Goal: Information Seeking & Learning: Understand process/instructions

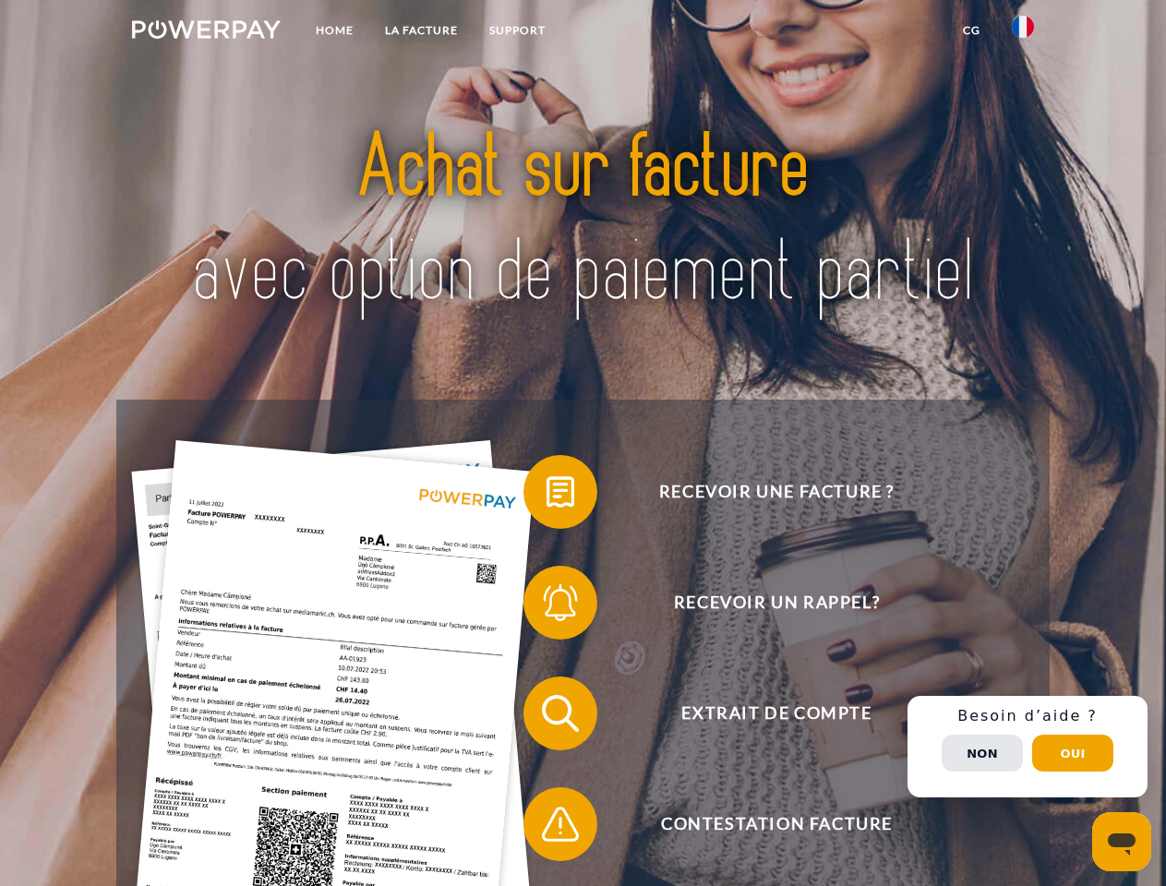
click at [206, 32] on img at bounding box center [206, 29] width 149 height 18
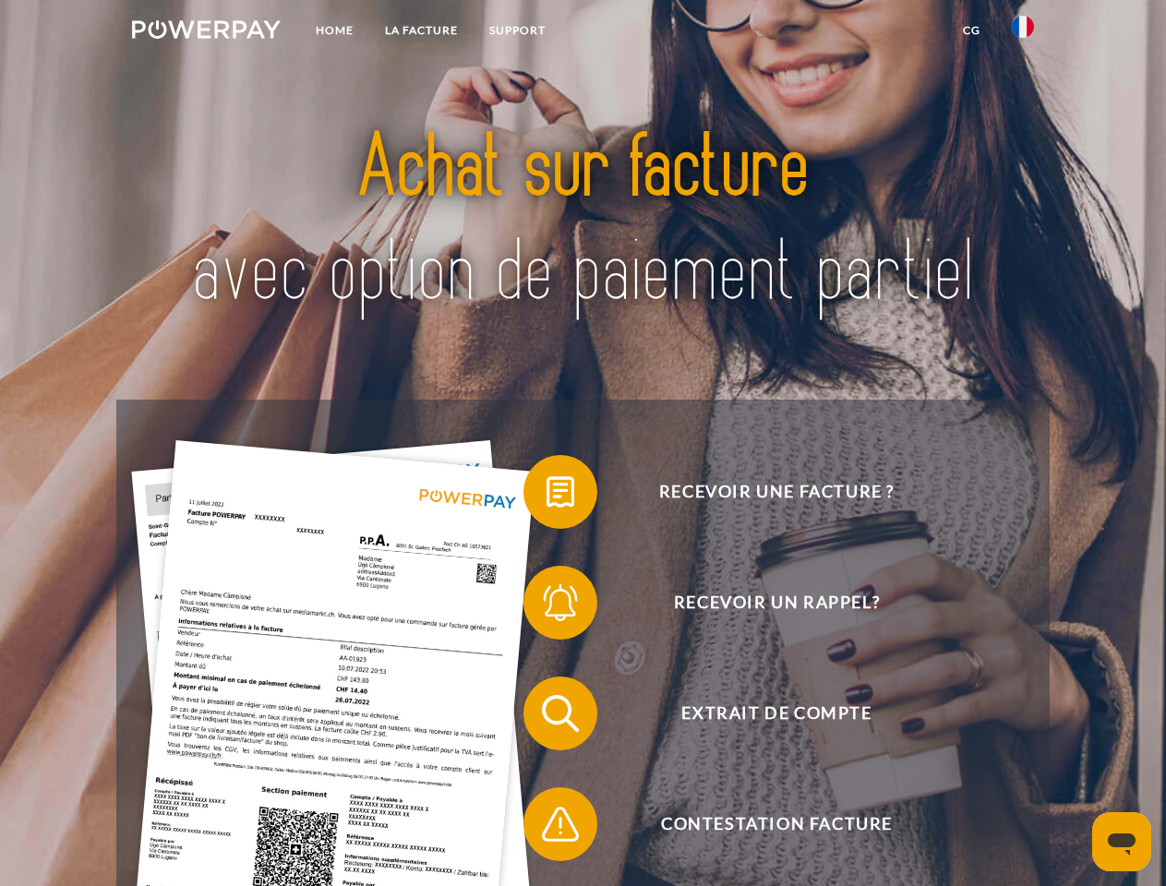
click at [1023, 32] on img at bounding box center [1023, 27] width 22 height 22
click at [971, 30] on link "CG" at bounding box center [971, 30] width 49 height 33
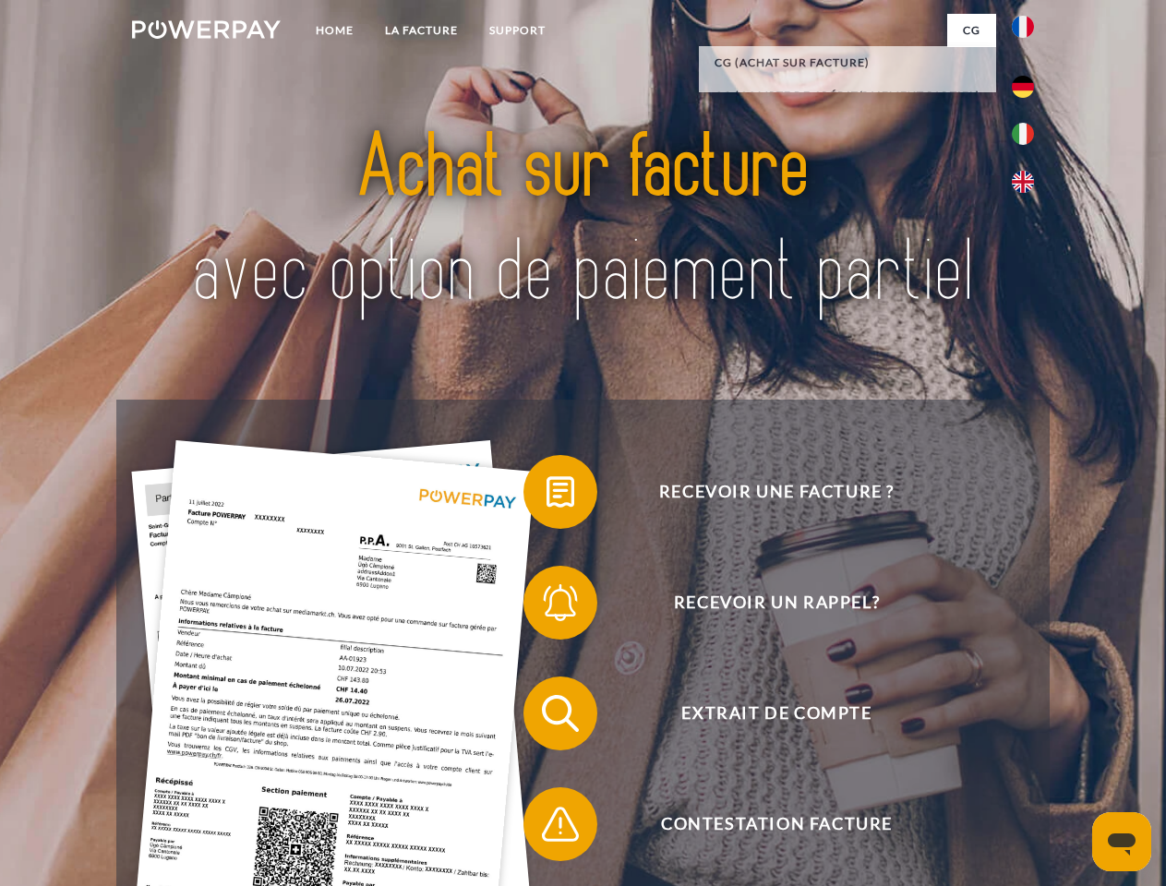
click at [547, 496] on span at bounding box center [533, 492] width 92 height 92
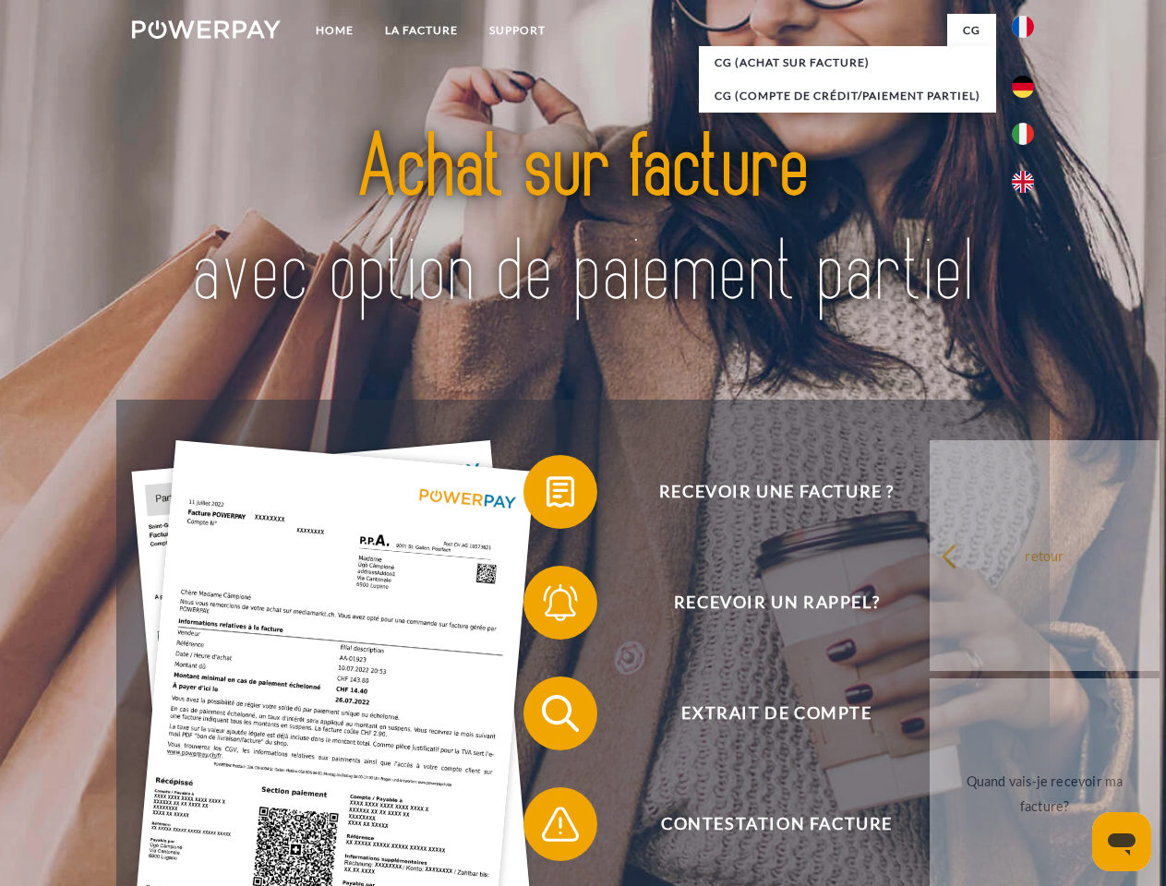
click at [547, 607] on span at bounding box center [533, 603] width 92 height 92
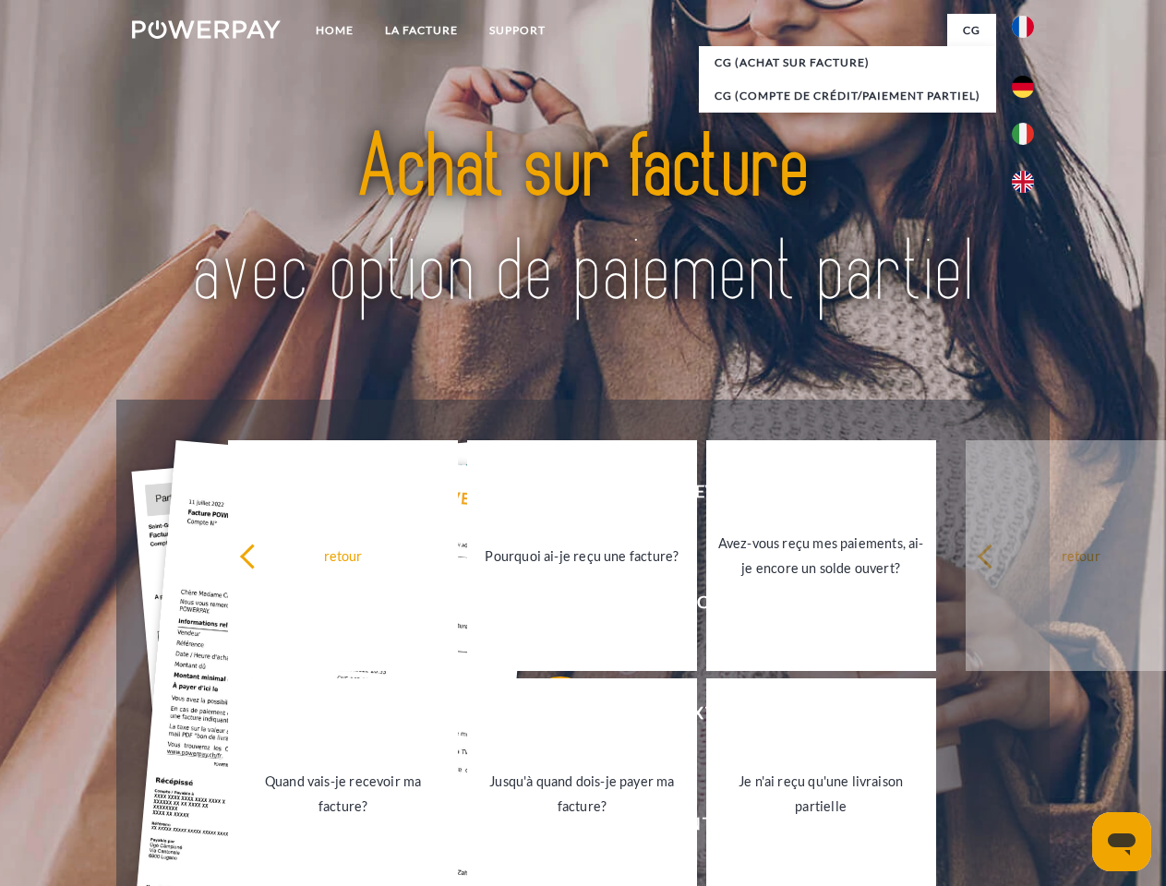
click at [547, 717] on link "Jusqu'à quand dois-je payer ma facture?" at bounding box center [582, 794] width 230 height 231
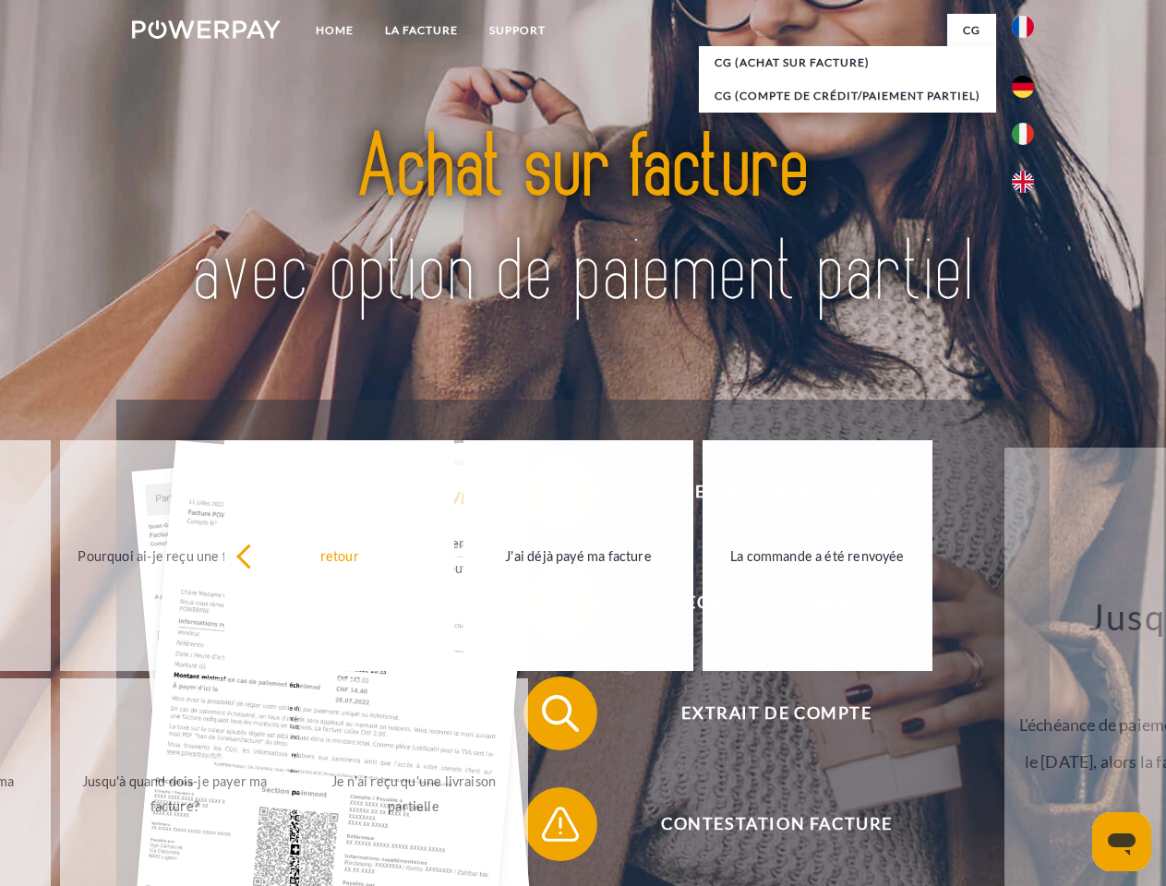
click at [547, 828] on div "Recevoir une facture ? Recevoir un rappel? Extrait de compte retour" at bounding box center [582, 769] width 933 height 739
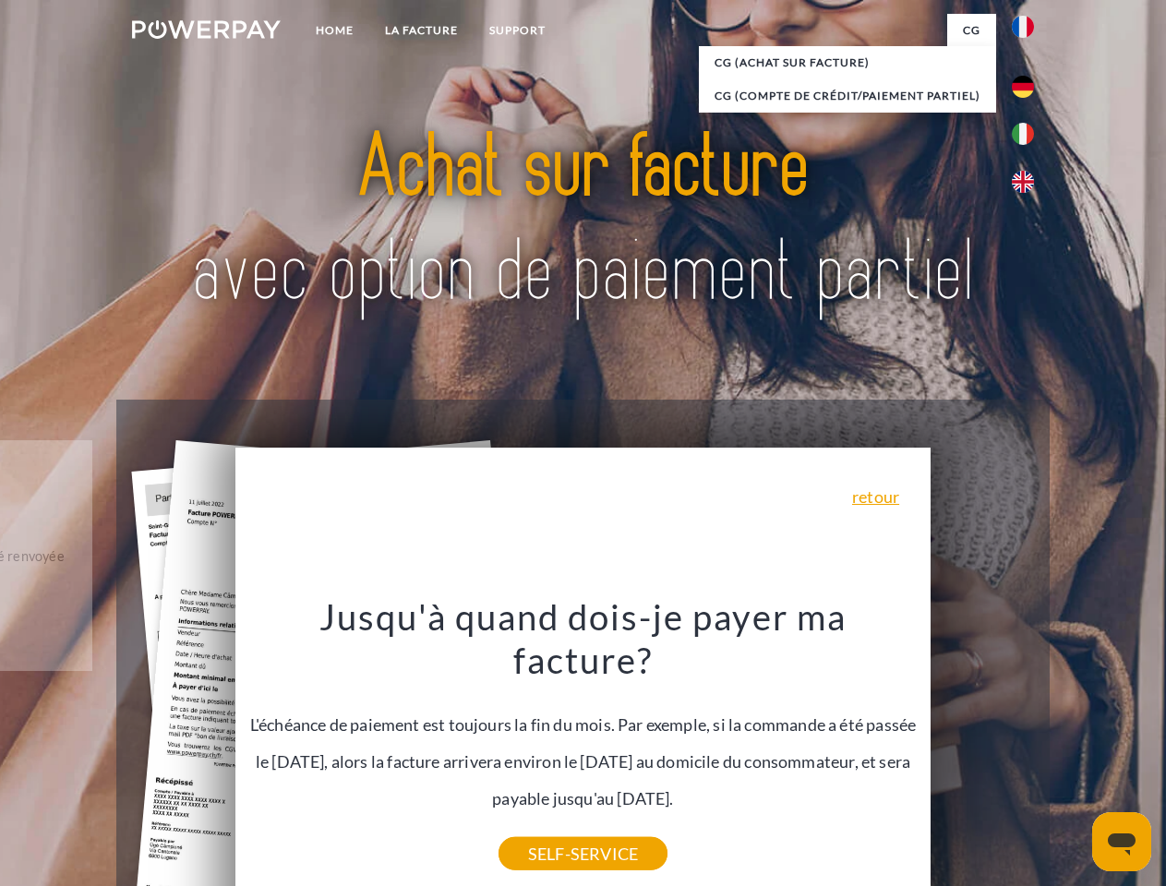
click at [1028, 747] on div "Recevoir une facture ? Recevoir un rappel? Extrait de compte retour" at bounding box center [582, 769] width 933 height 739
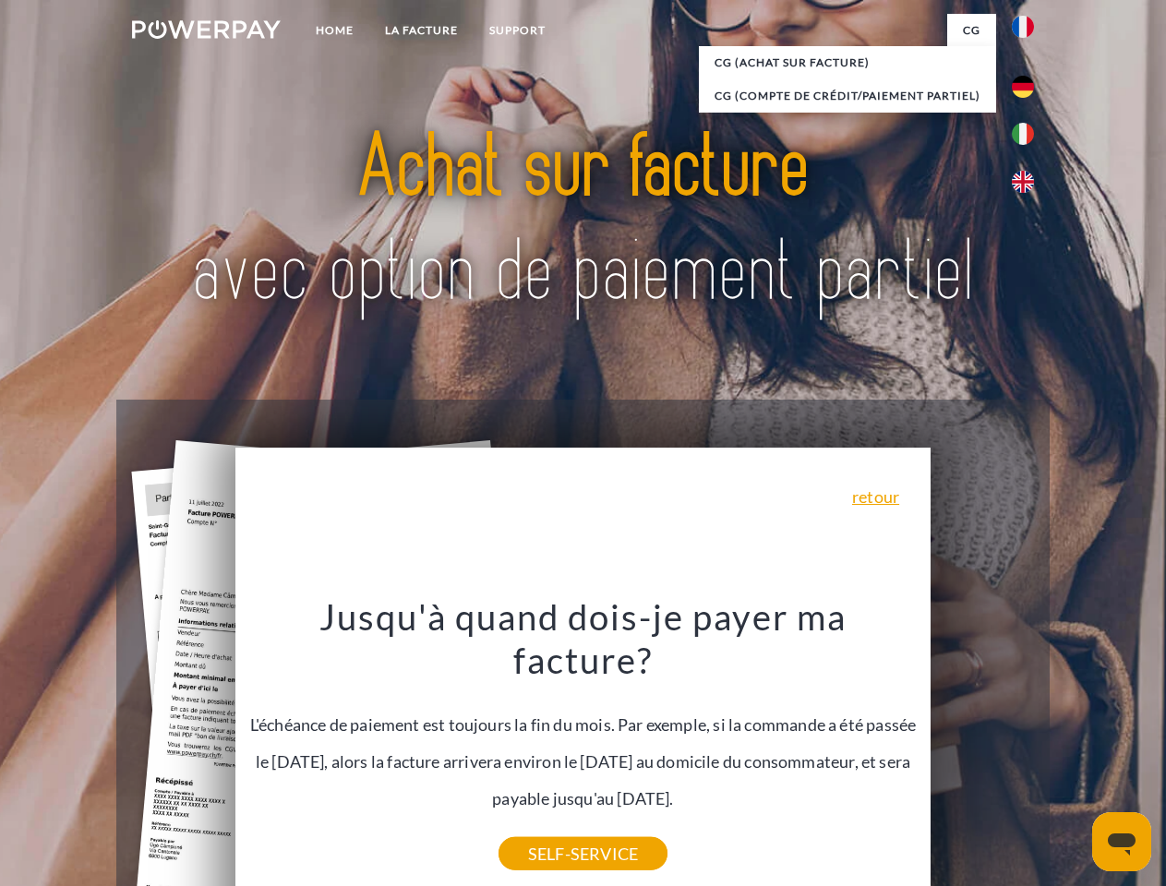
click at [982, 751] on span "Extrait de compte" at bounding box center [776, 714] width 452 height 74
click at [1073, 753] on header "Home LA FACTURE Support" at bounding box center [583, 637] width 1166 height 1275
